Goal: Task Accomplishment & Management: Manage account settings

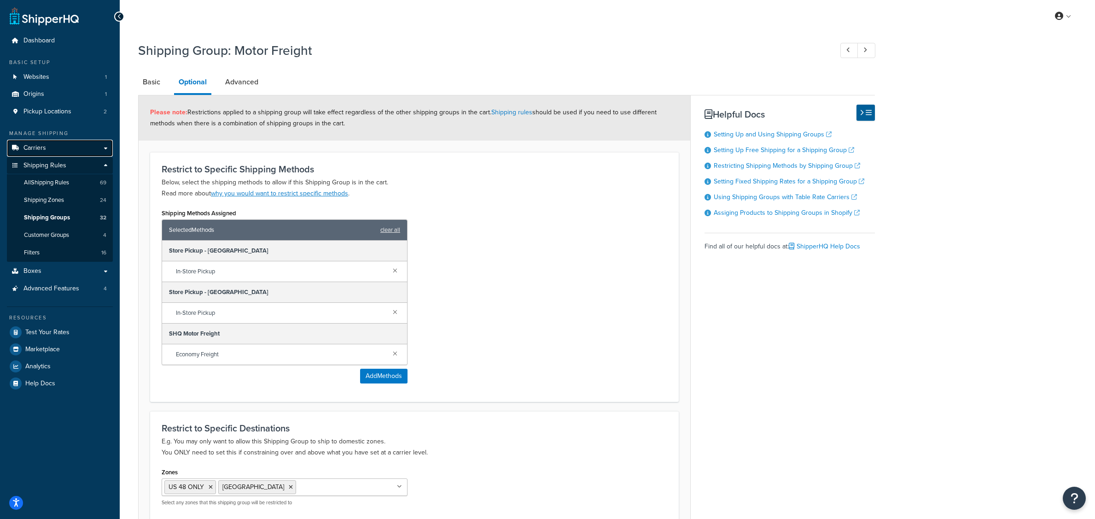
click at [52, 157] on link "Carriers" at bounding box center [60, 148] width 106 height 17
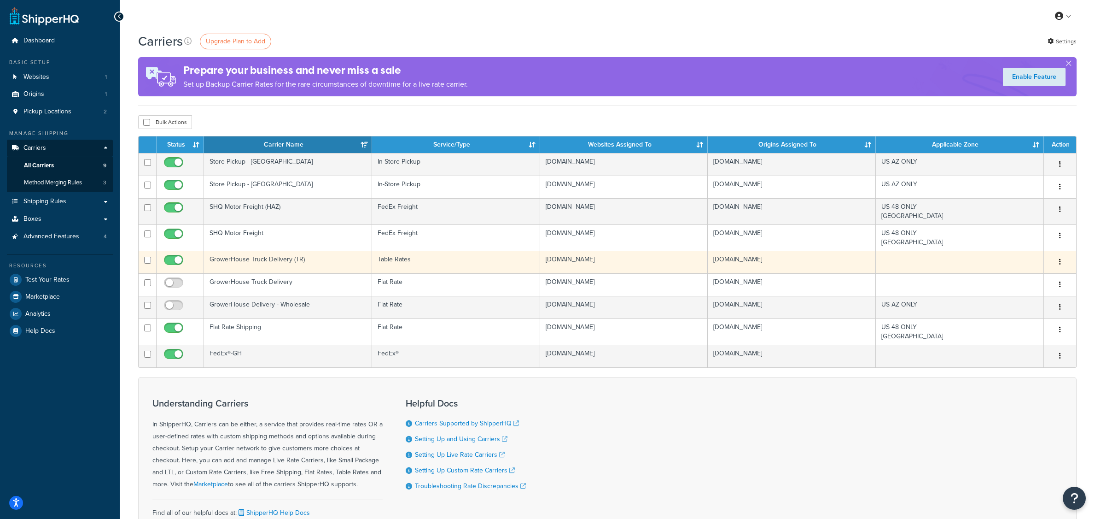
click at [1058, 269] on button "button" at bounding box center [1060, 262] width 13 height 15
click at [1008, 312] on link "Edit" at bounding box center [1023, 308] width 73 height 19
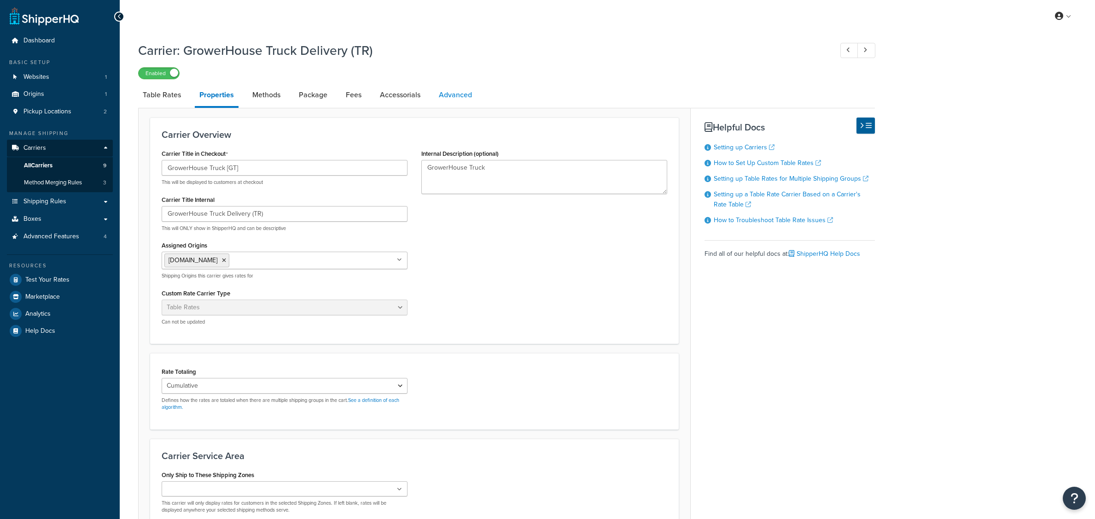
click at [477, 105] on link "Advanced" at bounding box center [455, 95] width 42 height 22
select select "false"
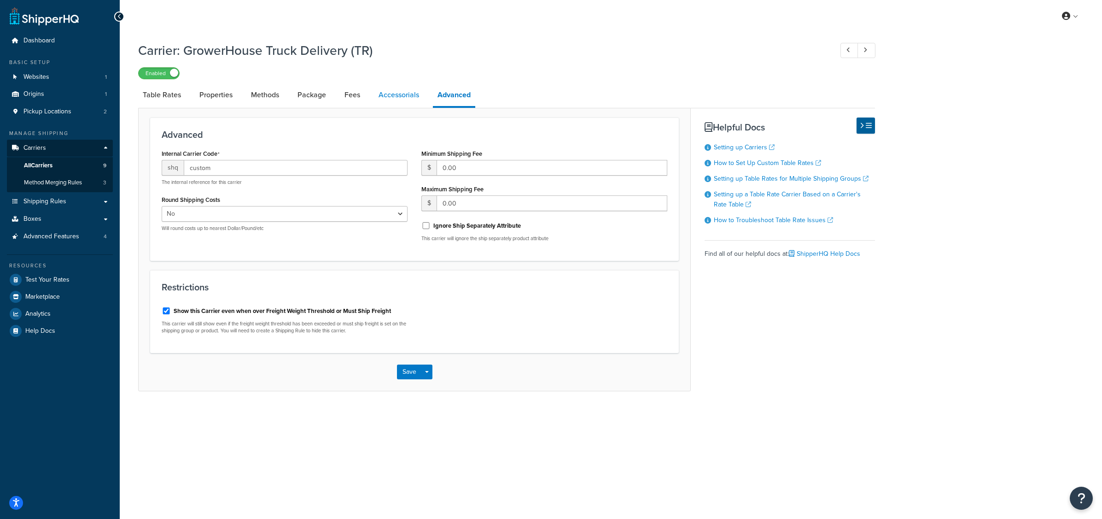
click at [424, 105] on link "Accessorials" at bounding box center [399, 95] width 50 height 22
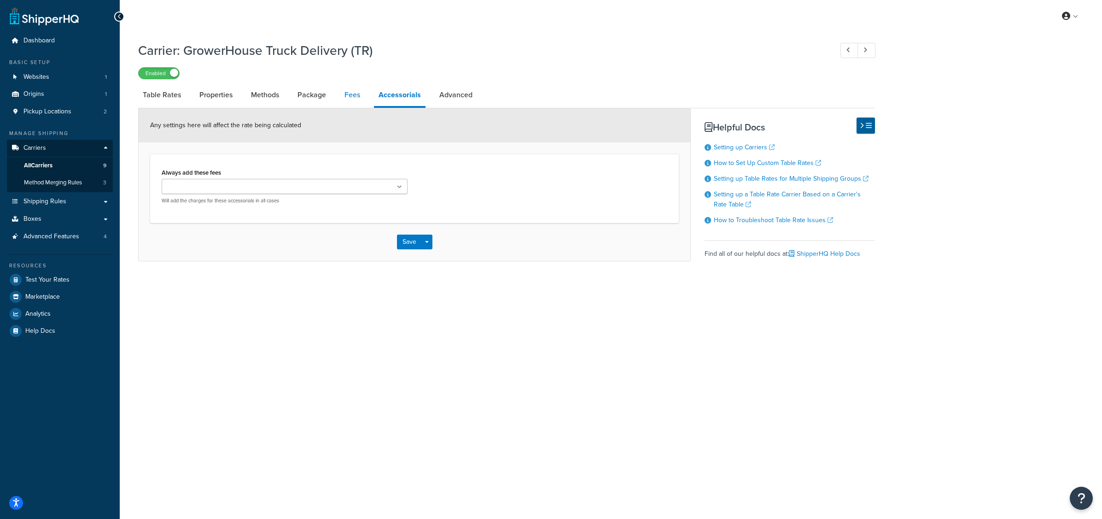
click at [365, 105] on link "Fees" at bounding box center [352, 95] width 25 height 22
select select "AFTER"
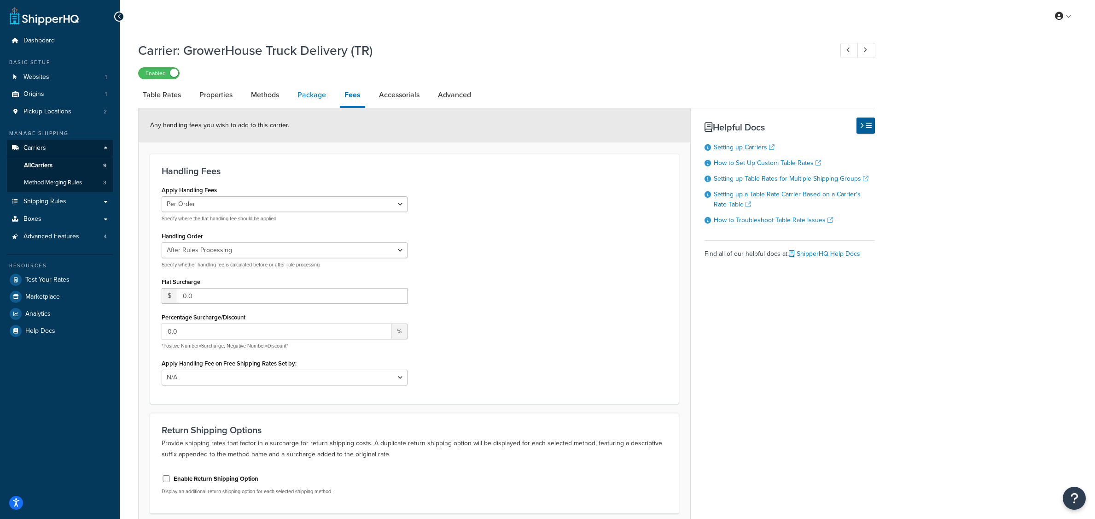
click at [323, 104] on link "Package" at bounding box center [312, 95] width 38 height 22
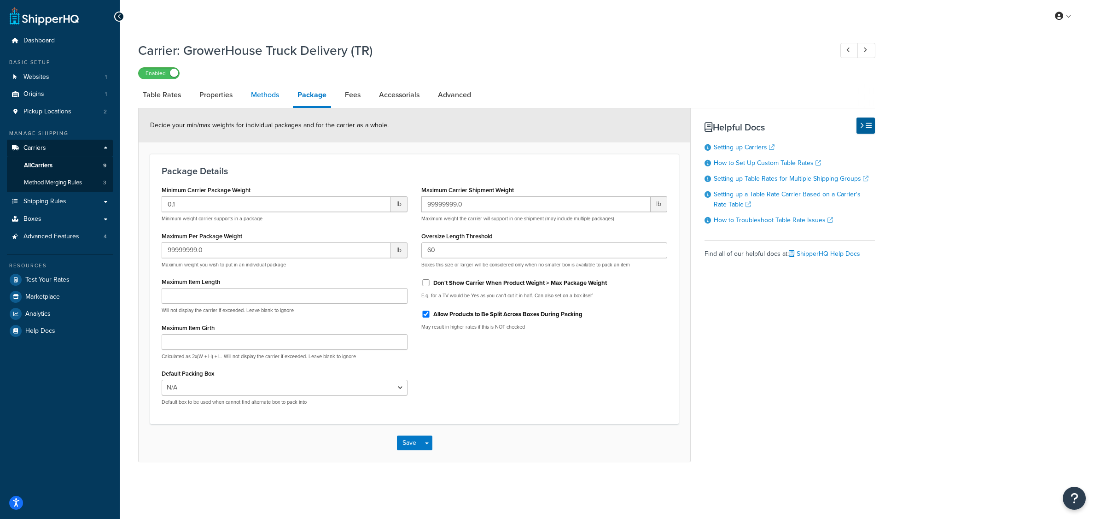
click at [278, 104] on link "Methods" at bounding box center [264, 95] width 37 height 22
select select "25"
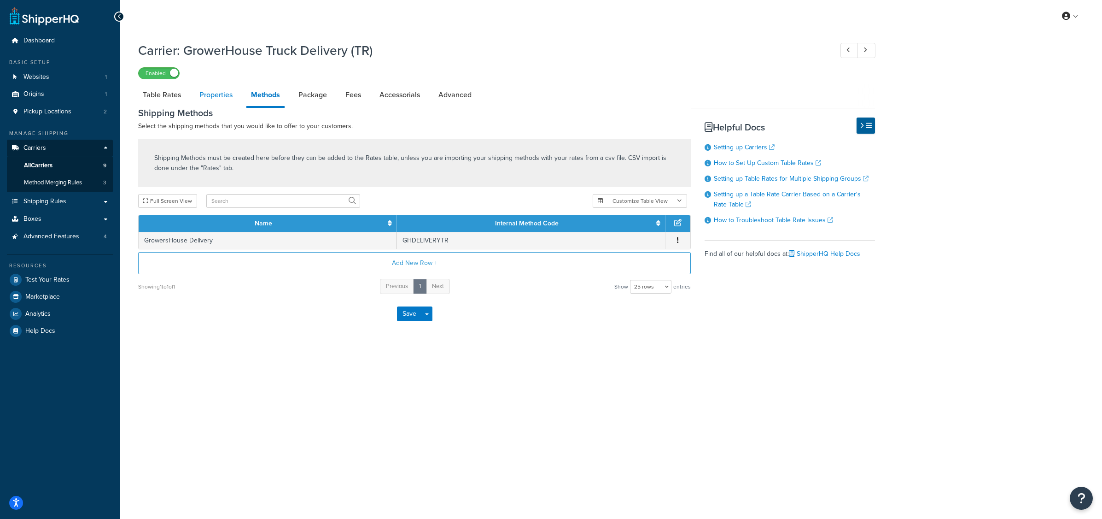
click at [234, 100] on link "Properties" at bounding box center [216, 95] width 42 height 22
